Goal: Complete application form

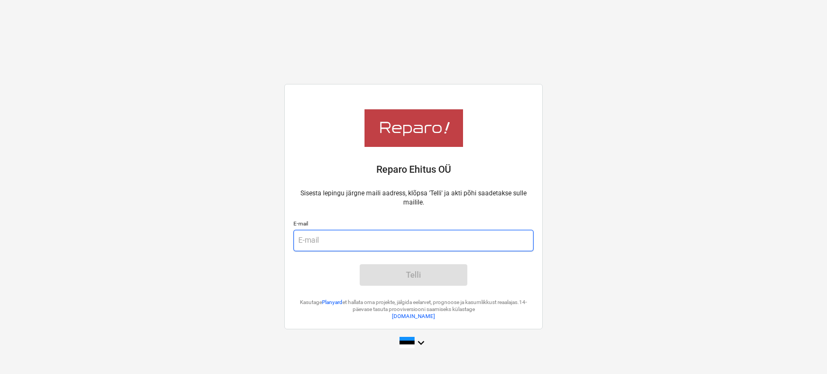
click at [356, 242] on input "email" at bounding box center [414, 241] width 240 height 22
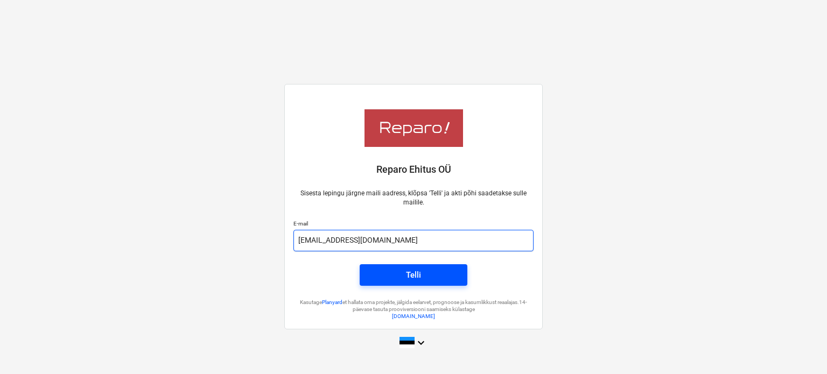
type input "info@eletex.ee"
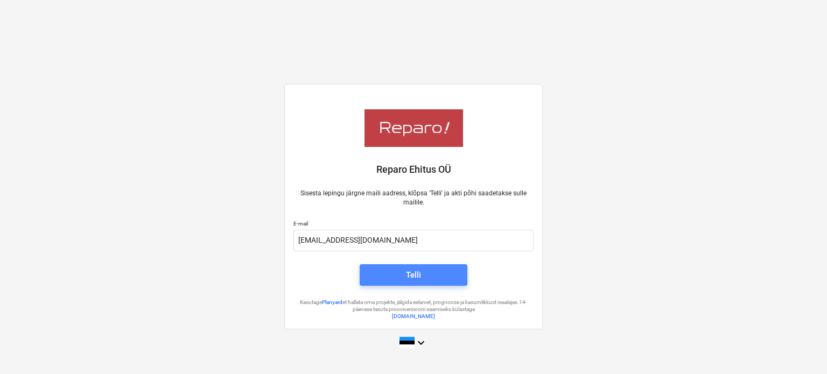
click at [403, 276] on span "Telli" at bounding box center [414, 275] width 82 height 14
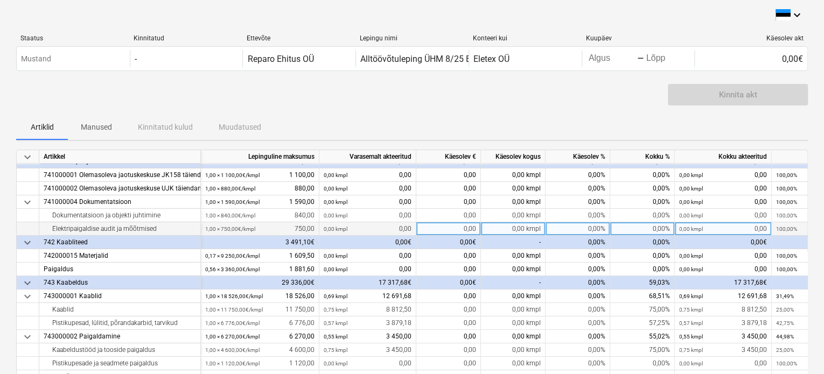
scroll to position [36, 0]
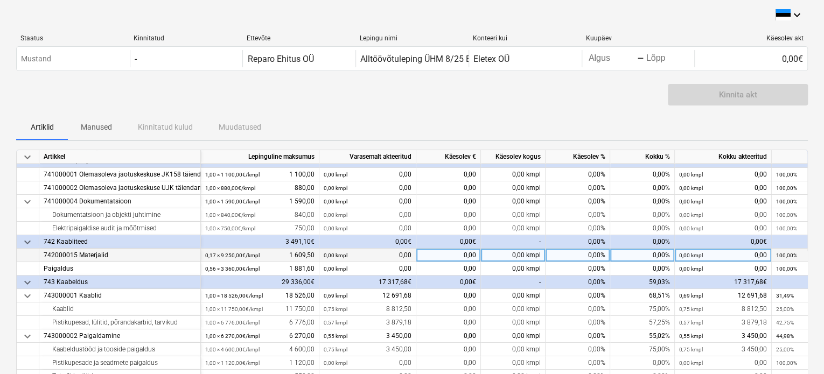
click at [444, 253] on div "0,00" at bounding box center [448, 255] width 65 height 13
type input "1609,50"
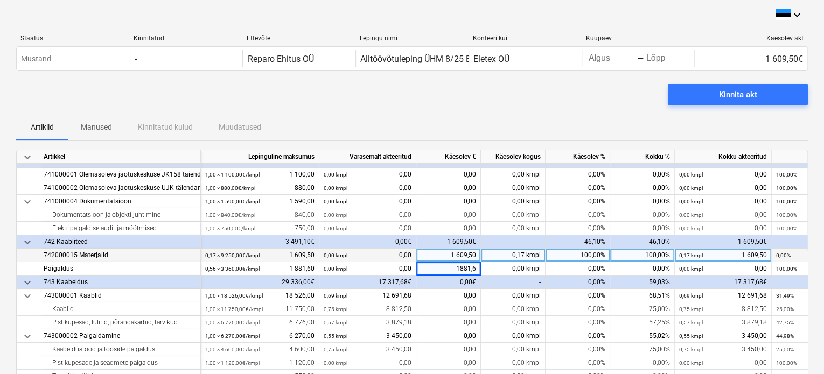
type input "1881,60"
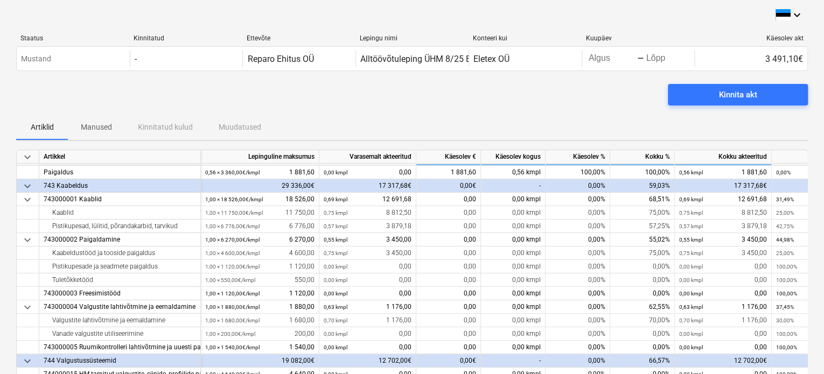
scroll to position [146, 0]
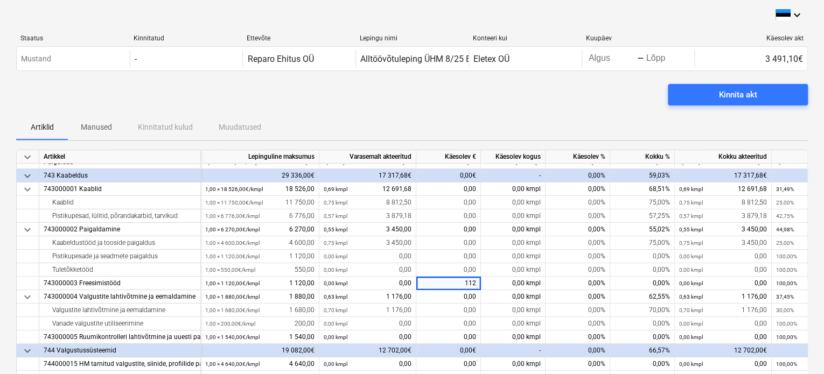
type input "1120"
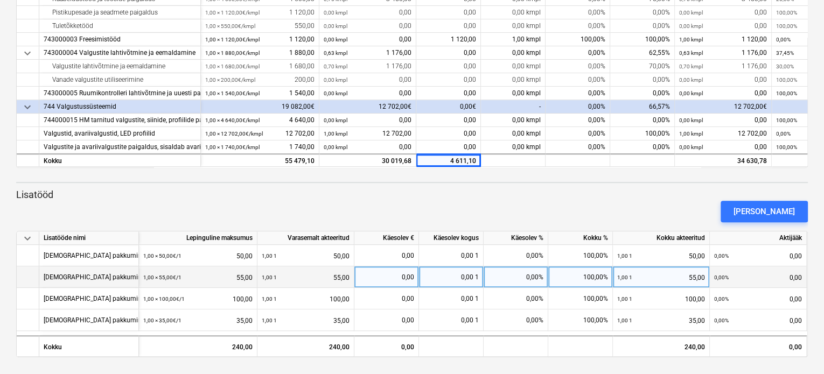
scroll to position [0, 4]
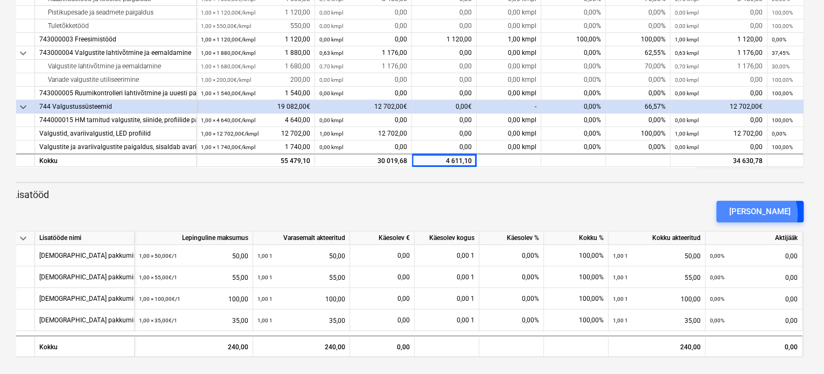
click at [776, 214] on div "[PERSON_NAME]" at bounding box center [759, 212] width 61 height 14
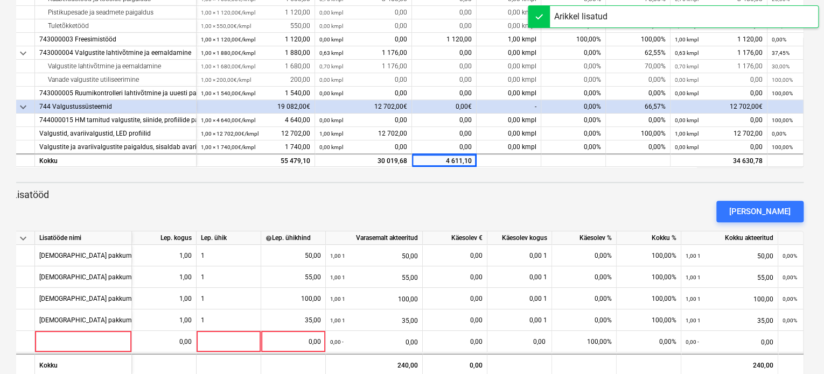
scroll to position [266, 0]
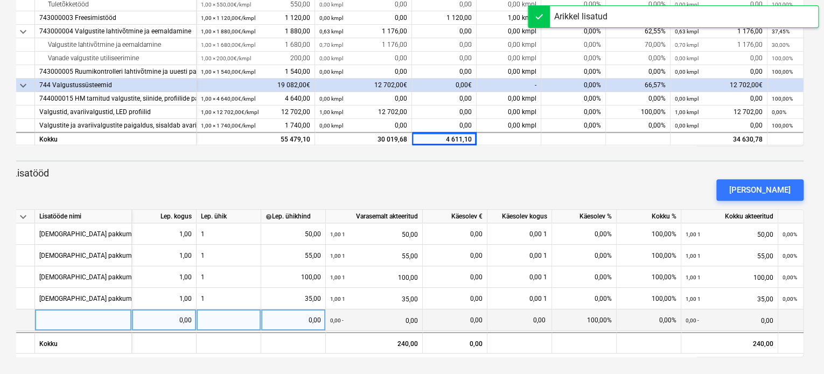
click at [84, 321] on div at bounding box center [83, 321] width 97 height 22
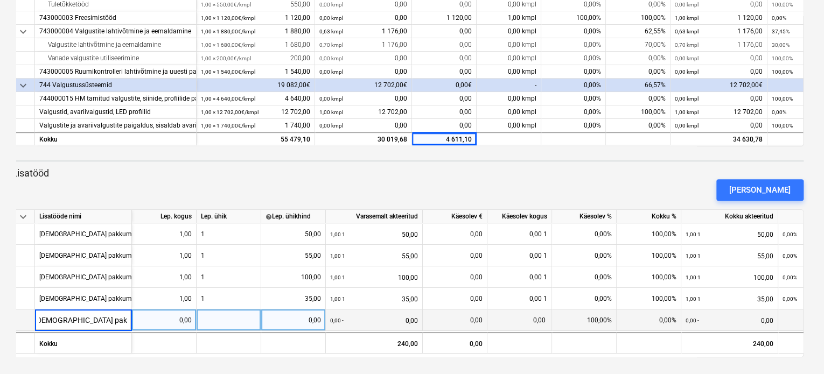
scroll to position [0, 15]
type input "[DEMOGRAPHIC_DATA] pakkumine NR1"
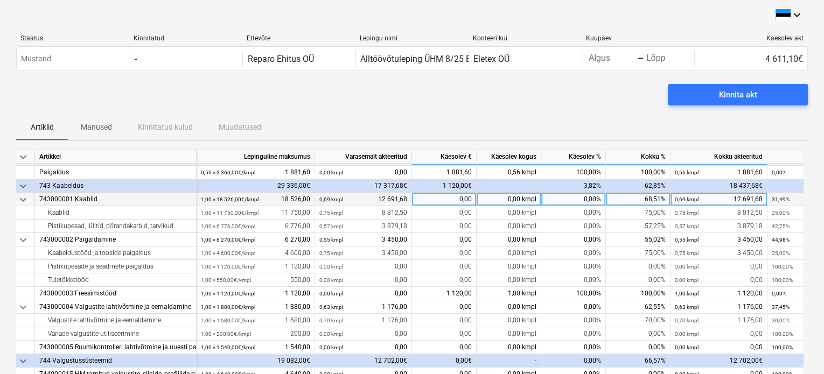
scroll to position [133, 0]
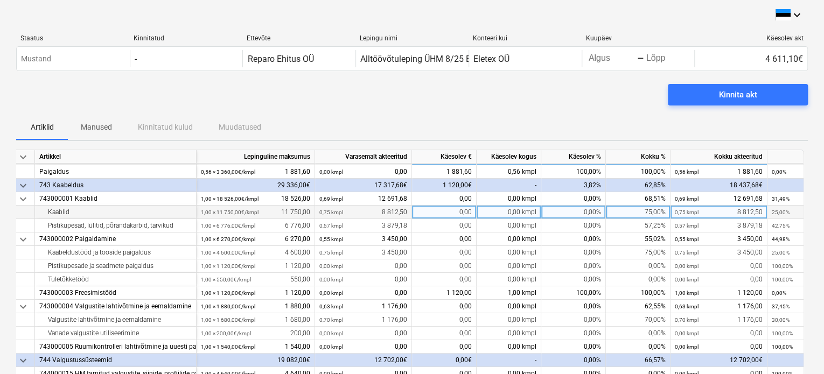
click at [487, 213] on div "0,00 kmpl" at bounding box center [509, 212] width 65 height 13
type input "0,25"
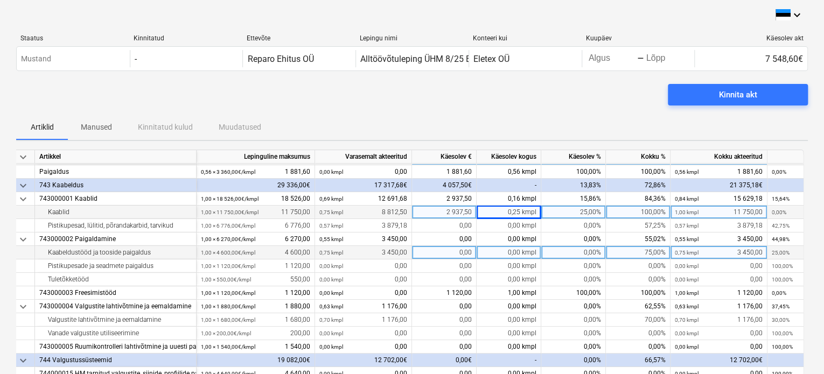
click at [492, 253] on div "0,00 kmpl" at bounding box center [509, 252] width 65 height 13
type input "0,25"
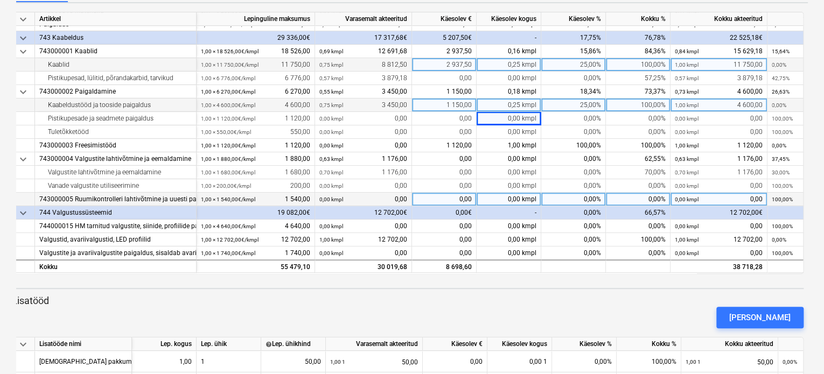
scroll to position [140, 0]
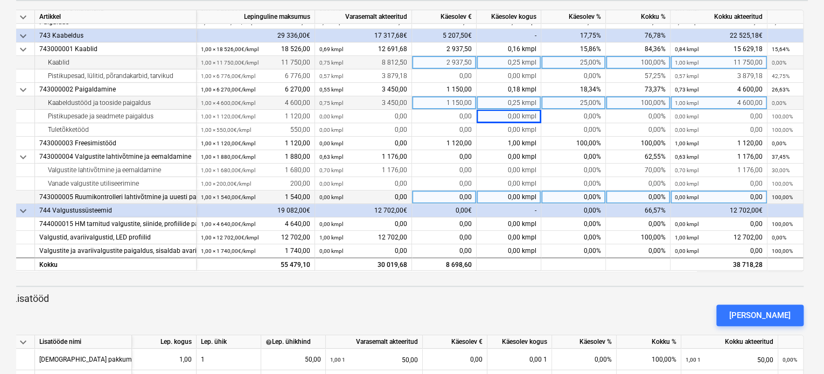
click at [487, 196] on div "0,00 kmpl" at bounding box center [509, 197] width 65 height 13
type input "0,5"
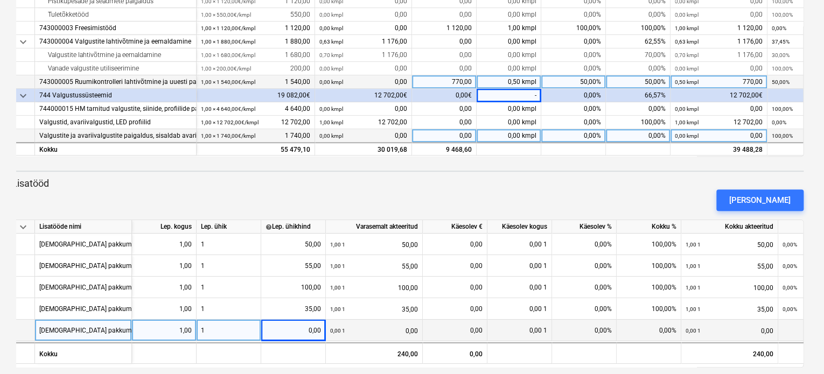
scroll to position [266, 0]
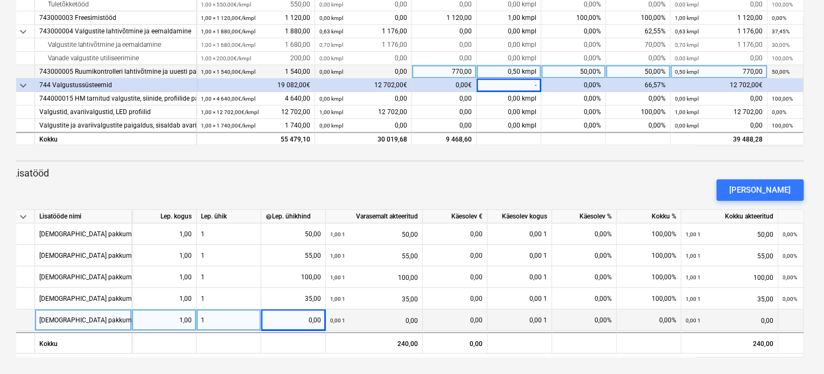
click at [286, 319] on div "0,00" at bounding box center [293, 321] width 55 height 22
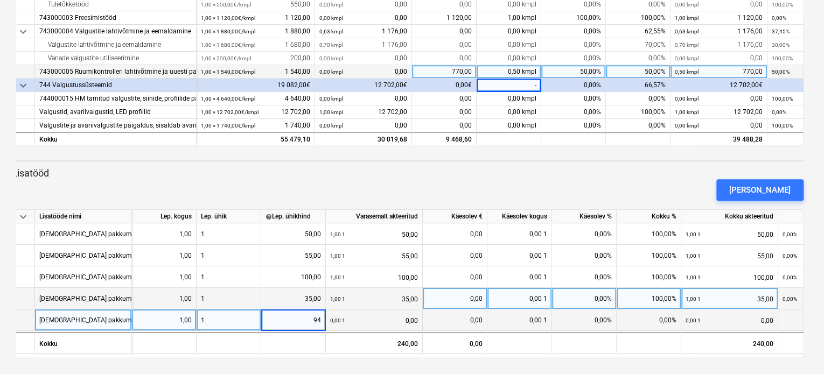
type input "944"
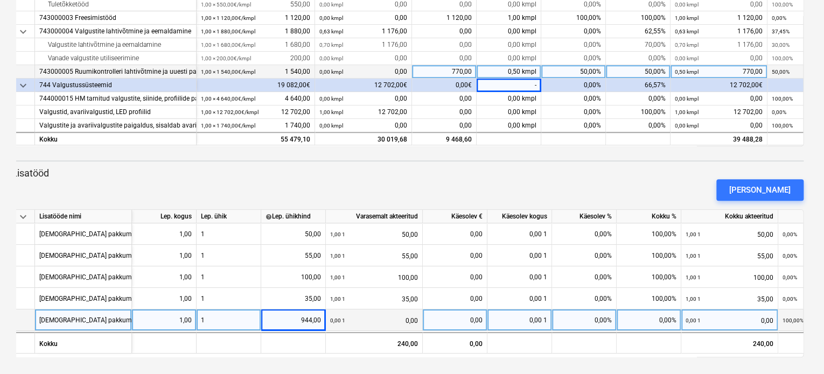
click at [450, 319] on div "0,00" at bounding box center [454, 321] width 55 height 22
type input "944"
click at [606, 179] on div "[PERSON_NAME]" at bounding box center [408, 190] width 801 height 30
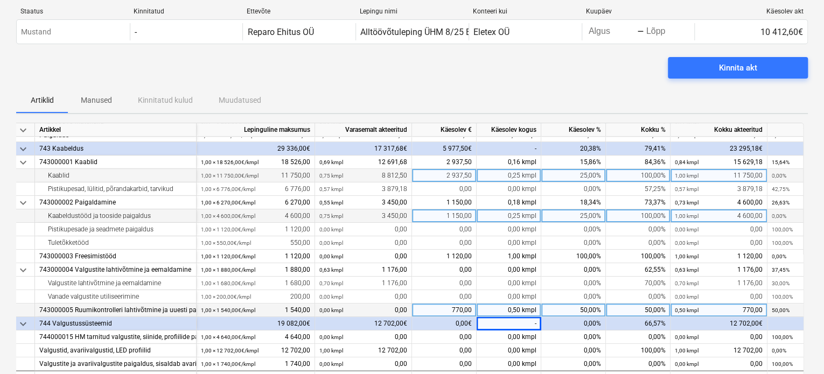
scroll to position [0, 0]
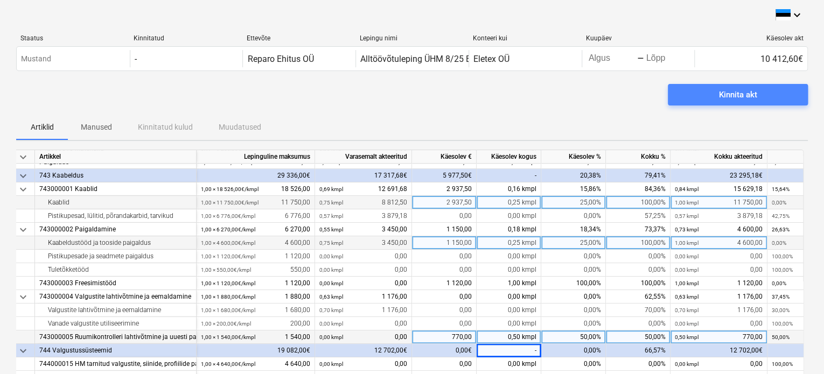
click at [767, 96] on span "Kinnita akt" at bounding box center [738, 95] width 114 height 14
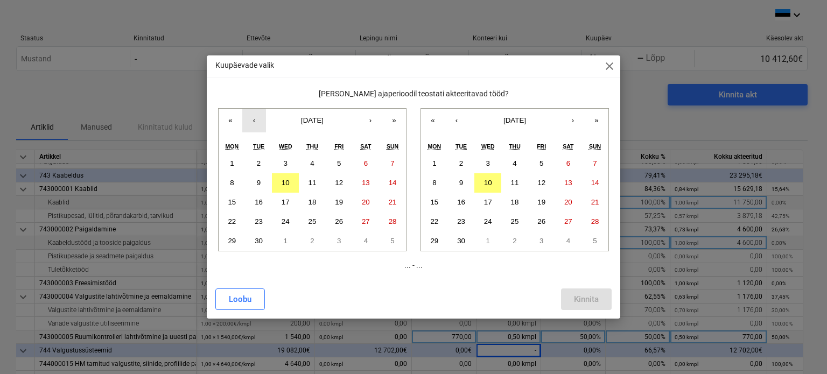
click at [255, 122] on button "‹" at bounding box center [254, 121] width 24 height 24
drag, startPoint x: 537, startPoint y: 73, endPoint x: 504, endPoint y: 77, distance: 33.1
click at [504, 77] on div "Kuupäevade valik close Milisel ajaperioodil teostati akteeritavad tööd? « ‹ [DA…" at bounding box center [414, 186] width 414 height 263
click at [611, 67] on span "close" at bounding box center [609, 66] width 13 height 13
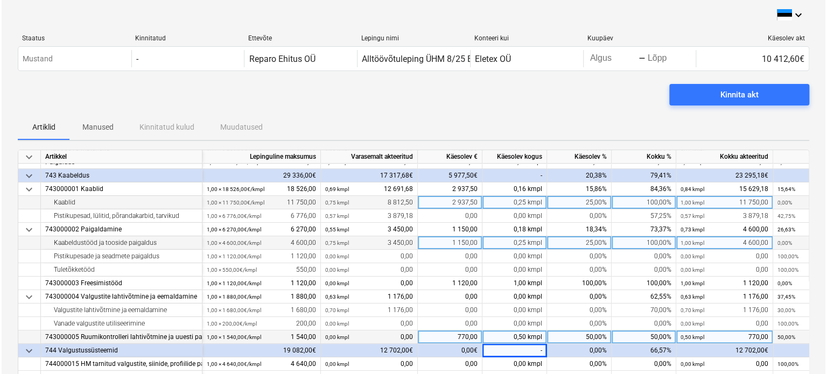
scroll to position [0, 4]
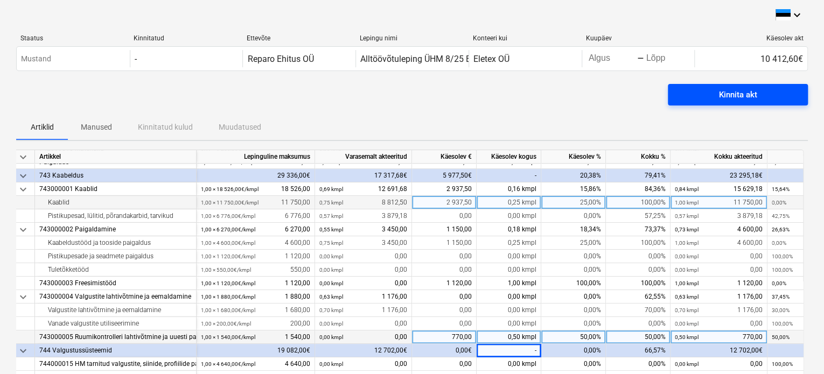
click at [745, 100] on div "Kinnita akt" at bounding box center [738, 95] width 38 height 14
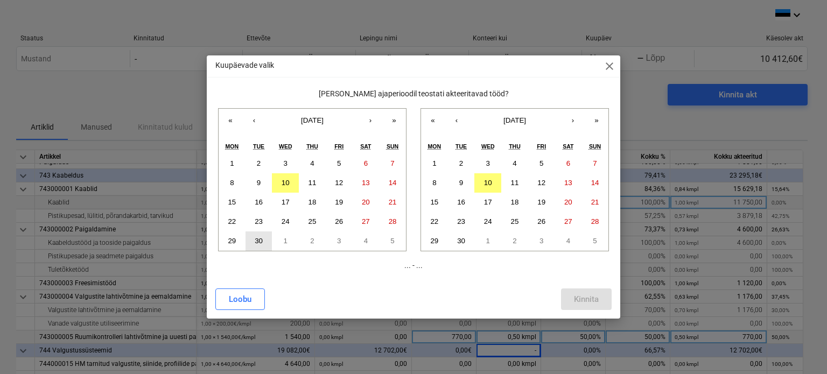
click at [254, 251] on button "30" at bounding box center [259, 241] width 27 height 19
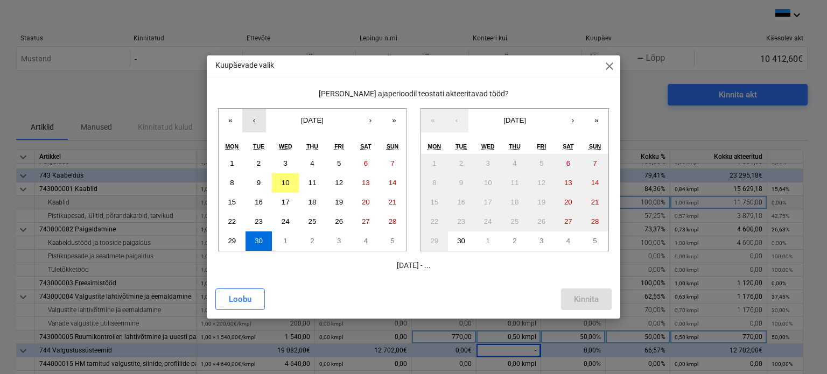
click at [260, 127] on button "‹" at bounding box center [254, 121] width 24 height 24
click at [337, 165] on abbr "1" at bounding box center [339, 163] width 4 height 8
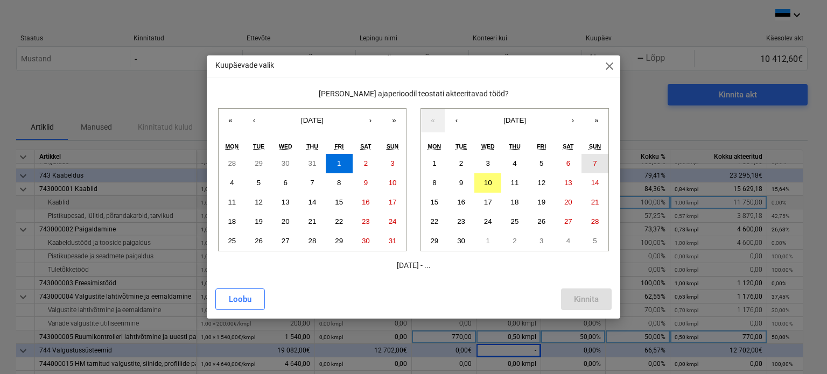
click at [592, 164] on button "7" at bounding box center [595, 163] width 27 height 19
click at [586, 297] on div "Kinnita" at bounding box center [586, 300] width 25 height 14
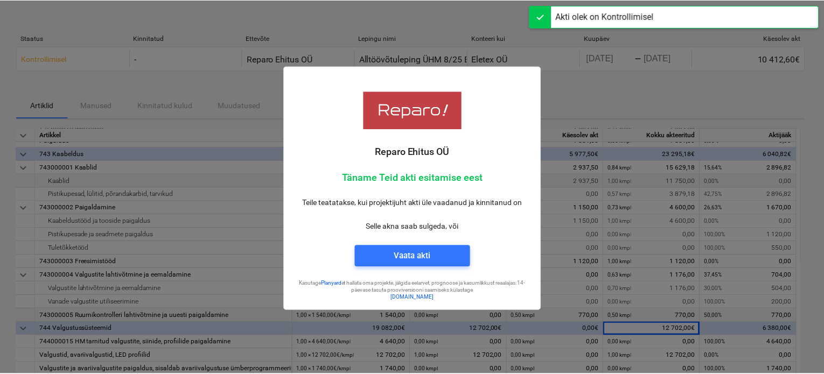
scroll to position [143, 0]
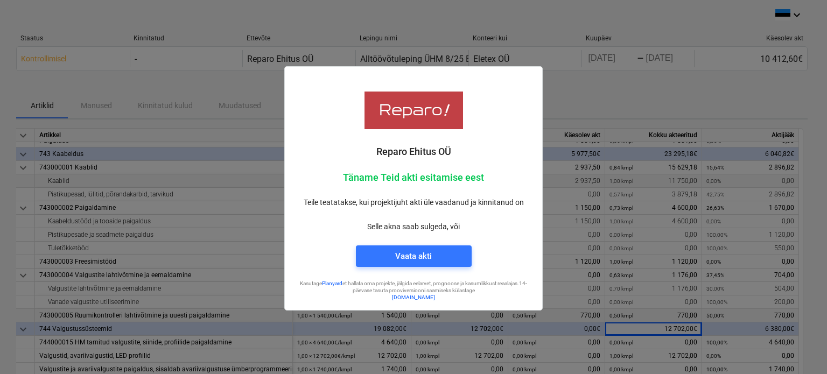
click at [631, 95] on div at bounding box center [413, 187] width 827 height 374
click at [428, 251] on div "Vaata akti" at bounding box center [413, 256] width 37 height 14
